Goal: Navigation & Orientation: Go to known website

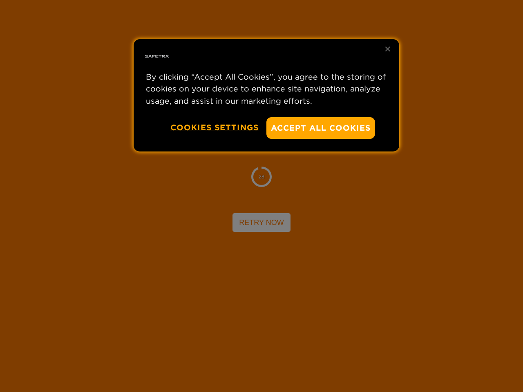
click at [261, 196] on div at bounding box center [261, 196] width 523 height 392
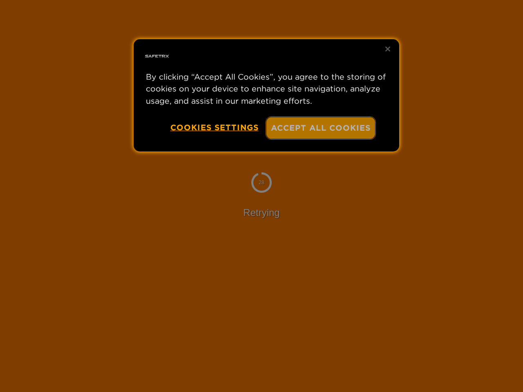
click at [320, 128] on button "Accept All Cookies" at bounding box center [320, 128] width 109 height 22
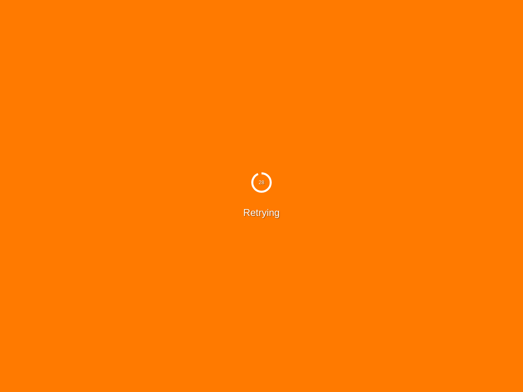
click at [214, 127] on button "Cookies Settings" at bounding box center [214, 127] width 88 height 21
